Goal: Task Accomplishment & Management: Manage account settings

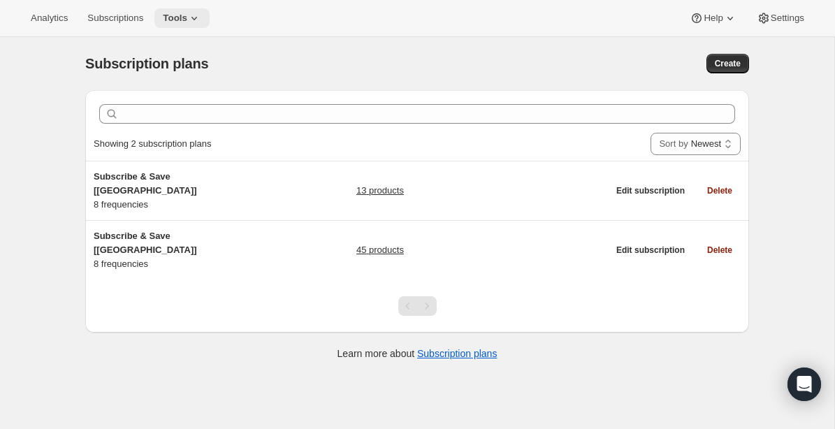
click at [201, 17] on icon at bounding box center [194, 18] width 14 height 14
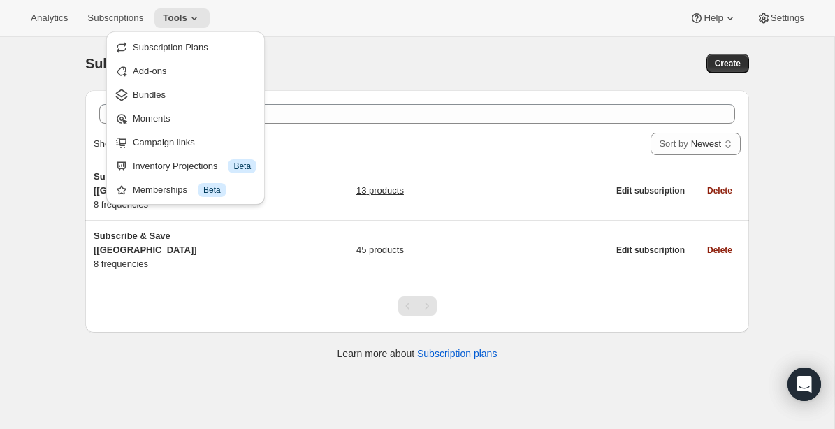
click at [400, 61] on div "Subscription plans" at bounding box center [268, 64] width 367 height 20
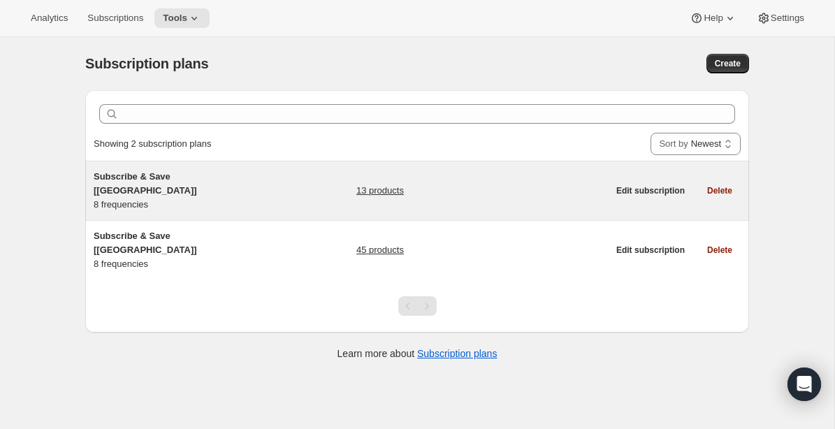
click at [161, 173] on span "Subscribe & Save [[GEOGRAPHIC_DATA]]" at bounding box center [145, 183] width 103 height 24
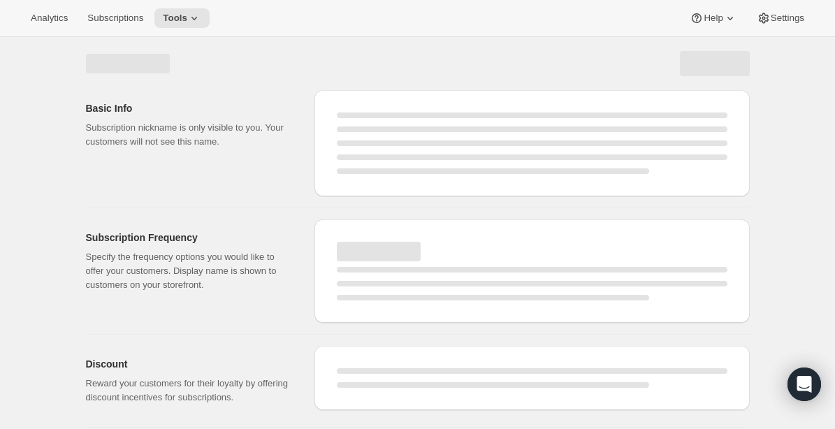
select select "WEEK"
select select "MONTH"
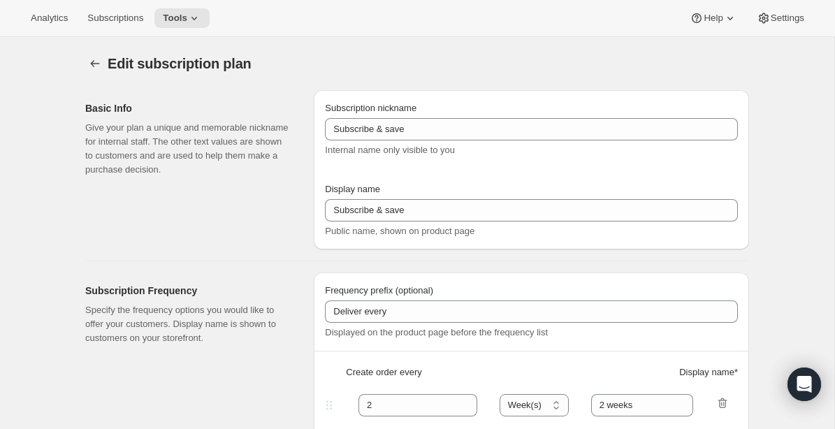
type input "Subscribe & Save [[GEOGRAPHIC_DATA]]"
type input "Subscribe & Save"
type input "1"
type input "1 week"
type input "2"
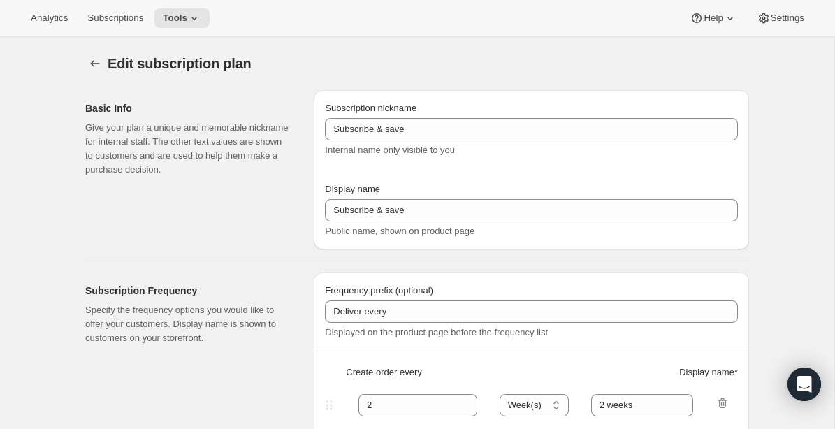
select select "WEEK"
type input "2 weeks"
type input "5"
checkbox input "true"
select select "WEEK"
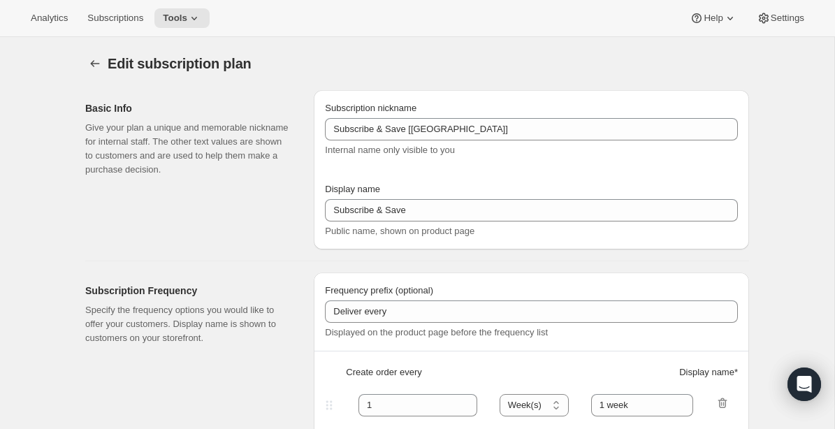
select select "WEEK"
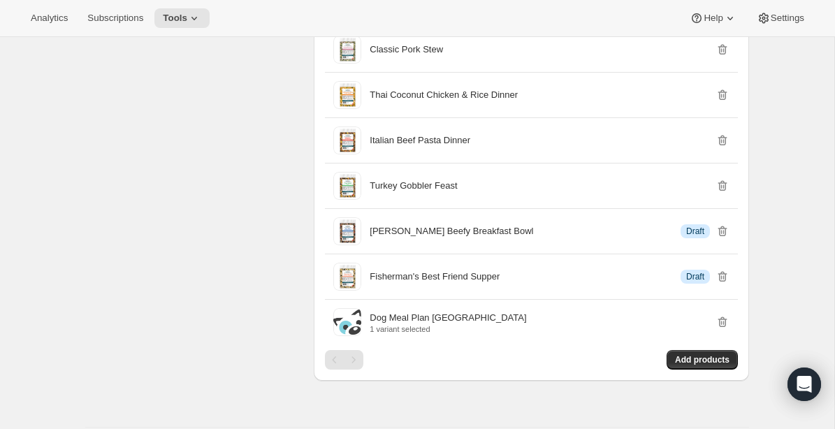
scroll to position [1250, 0]
